Goal: Use online tool/utility: Utilize a website feature to perform a specific function

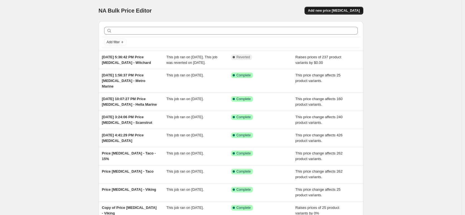
click at [335, 8] on button "Add new price [MEDICAL_DATA]" at bounding box center [334, 11] width 59 height 8
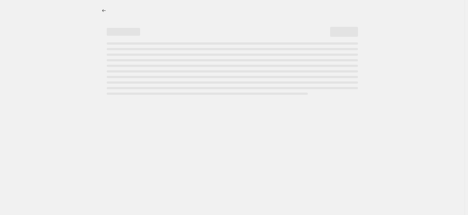
select select "percentage"
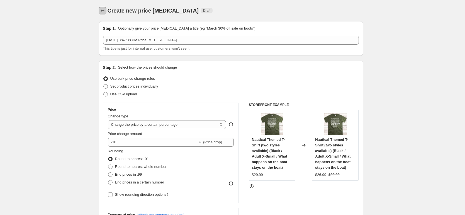
click at [103, 12] on icon "Price change jobs" at bounding box center [103, 11] width 6 height 6
